Goal: Transaction & Acquisition: Purchase product/service

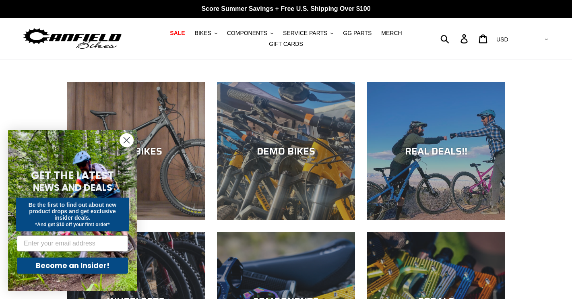
click at [127, 143] on circle "Close dialog" at bounding box center [126, 140] width 13 height 13
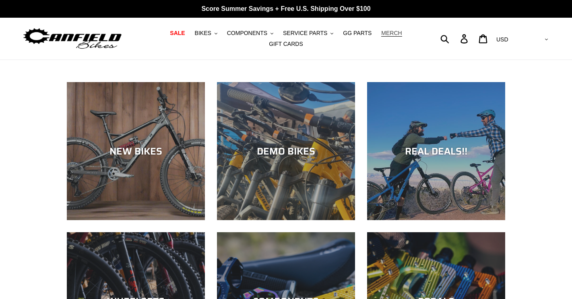
click at [386, 32] on span "MERCH" at bounding box center [391, 33] width 21 height 7
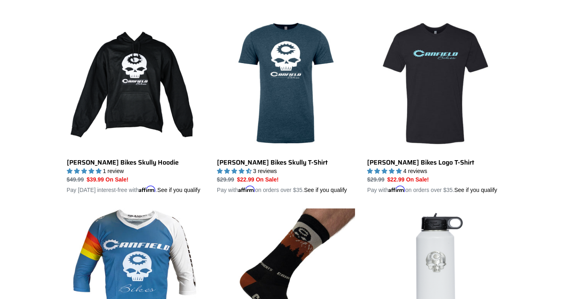
scroll to position [225, 0]
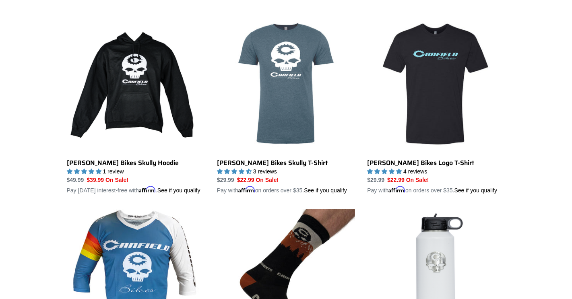
click at [285, 64] on link "Canfield Bikes Skully T-Shirt" at bounding box center [286, 105] width 138 height 180
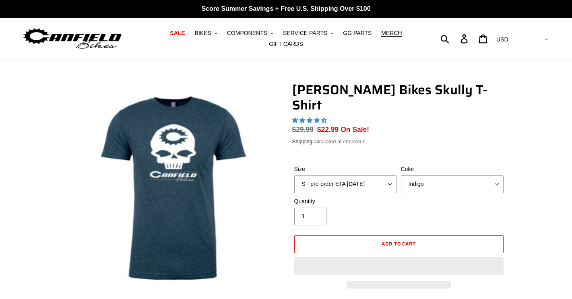
select select "highest-rating"
